Goal: Transaction & Acquisition: Purchase product/service

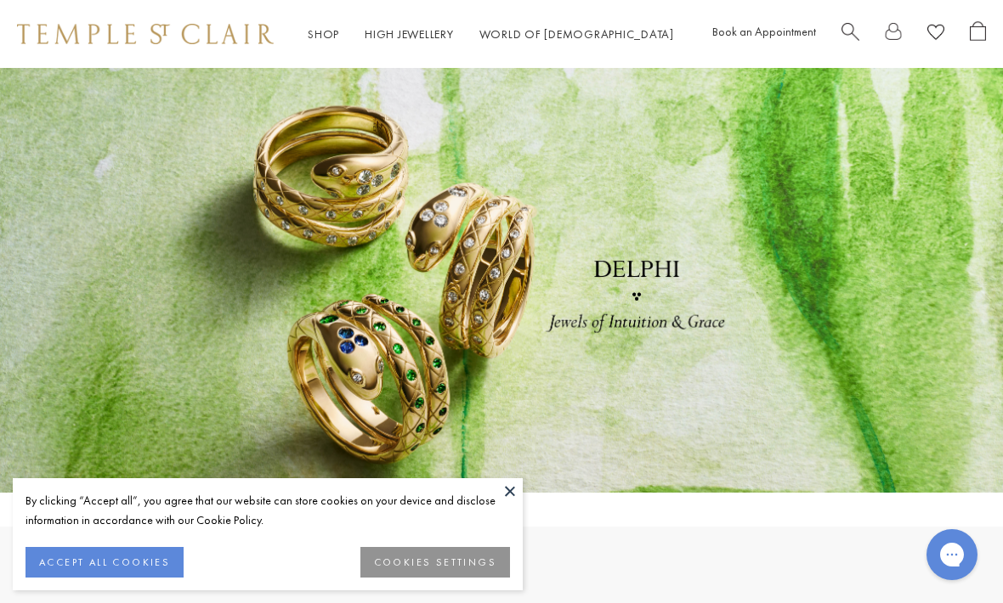
click at [166, 552] on button "ACCEPT ALL COOKIES" at bounding box center [104, 562] width 158 height 31
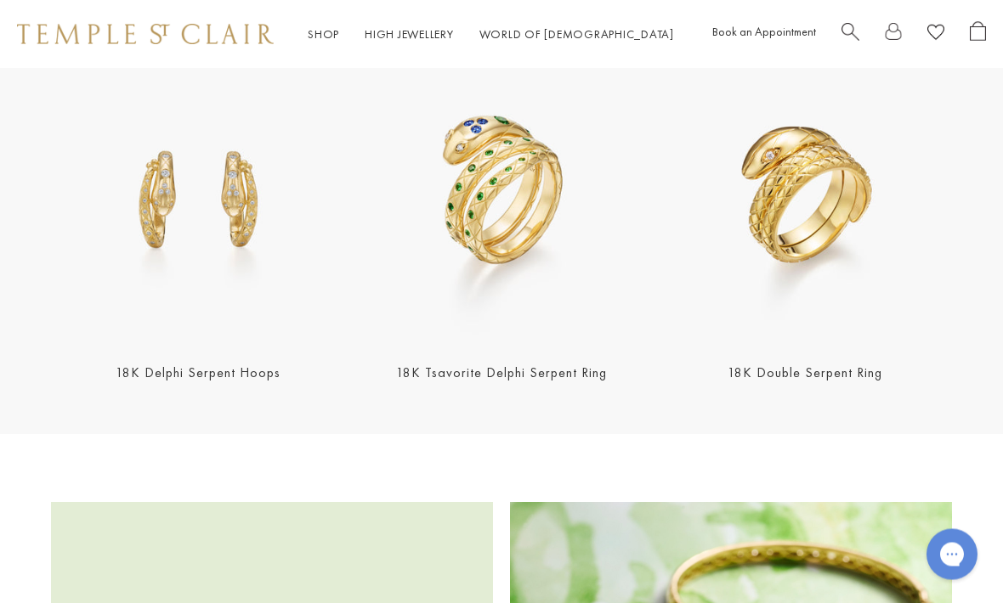
scroll to position [1534, 0]
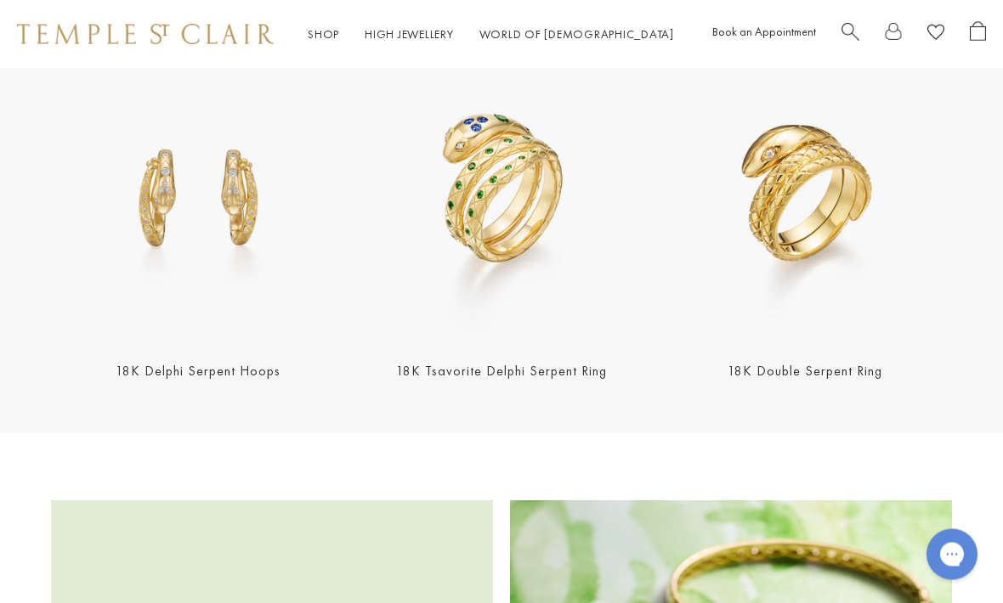
click at [157, 378] on link "18K Delphi Serpent Hoops" at bounding box center [198, 372] width 165 height 18
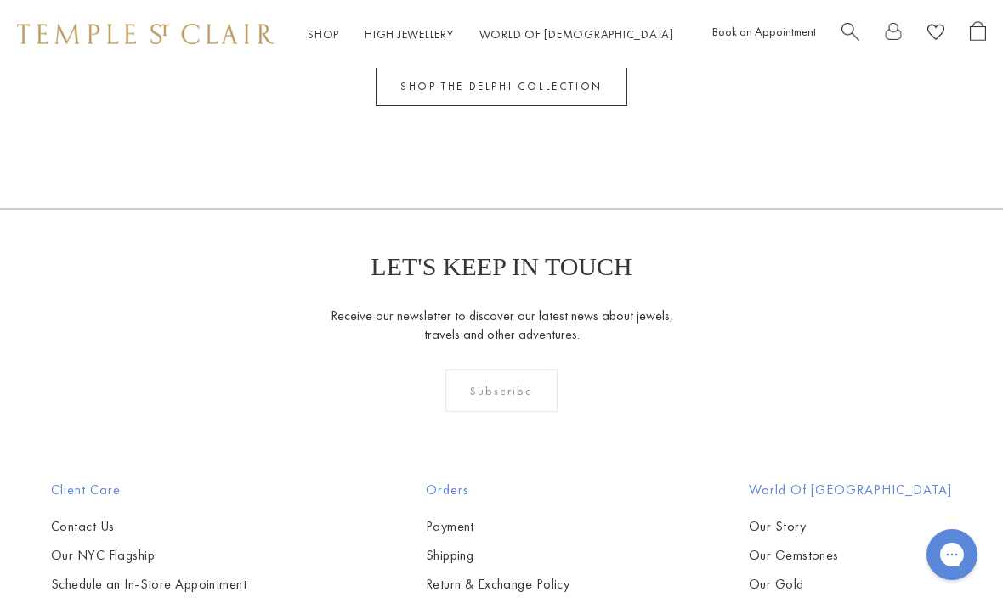
scroll to position [2383, 0]
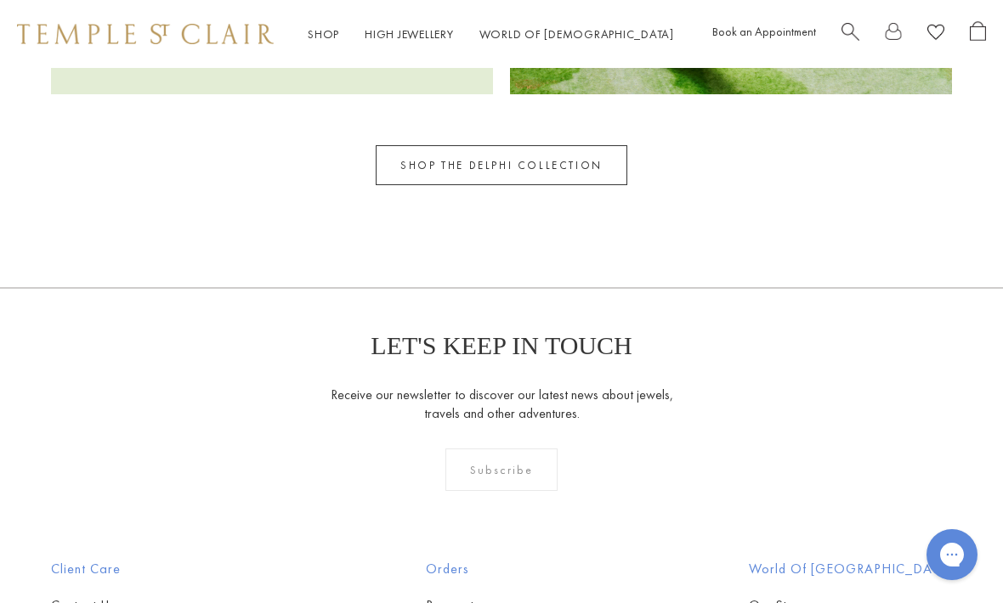
click at [581, 167] on link "SHOP THE DELPHI COLLECTION" at bounding box center [502, 165] width 252 height 40
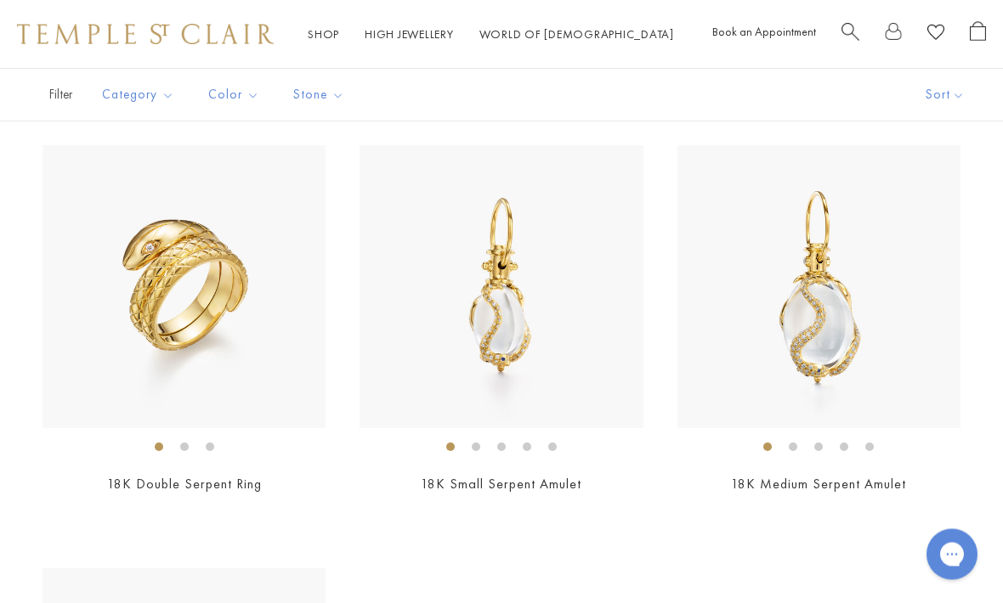
scroll to position [557, 0]
click at [511, 358] on img at bounding box center [500, 286] width 283 height 283
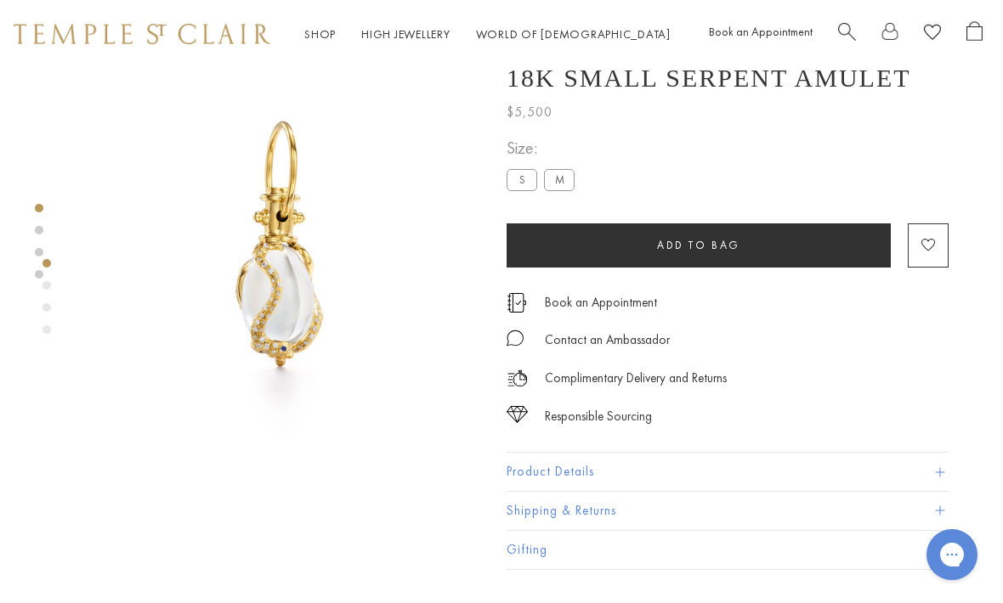
scroll to position [0, 3]
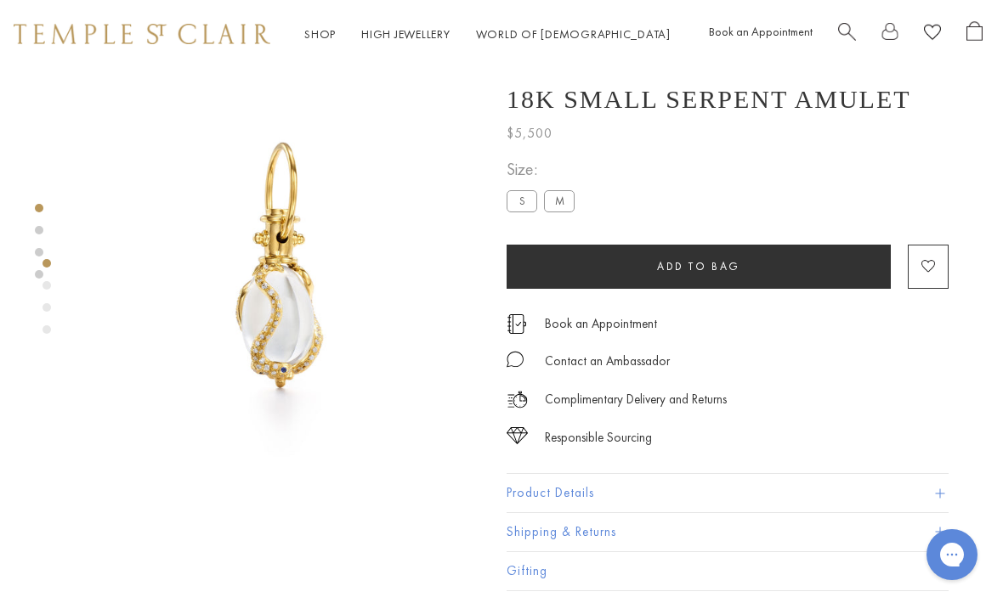
click at [42, 224] on div at bounding box center [39, 241] width 8 height 75
click at [42, 251] on link at bounding box center [39, 252] width 8 height 8
click at [46, 287] on div "Product gallery navigation" at bounding box center [46, 285] width 8 height 8
click at [288, 308] on img at bounding box center [281, 267] width 399 height 399
click at [47, 244] on div at bounding box center [264, 267] width 535 height 399
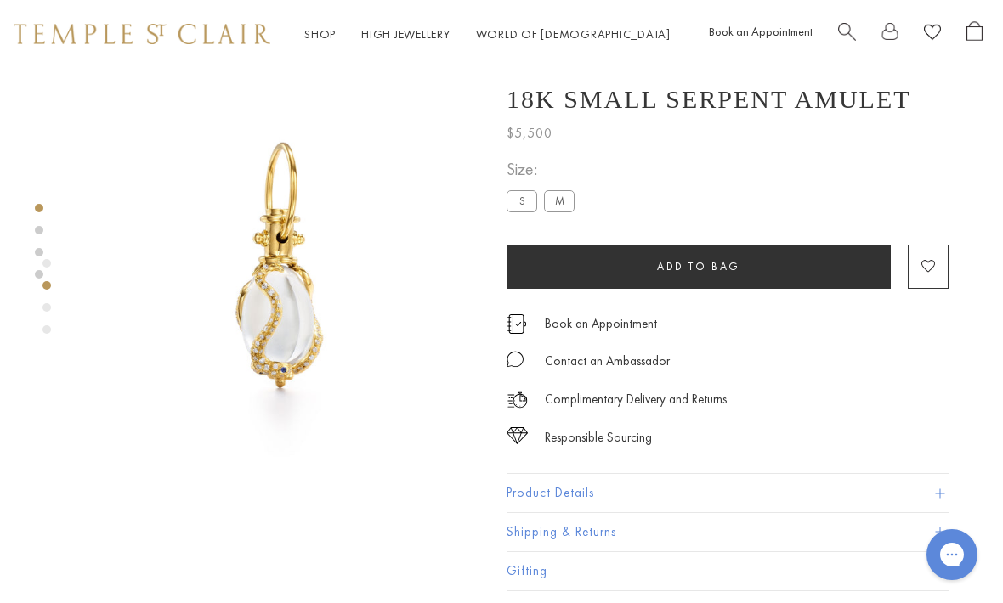
click at [38, 261] on div at bounding box center [39, 241] width 8 height 75
